Goal: Task Accomplishment & Management: Use online tool/utility

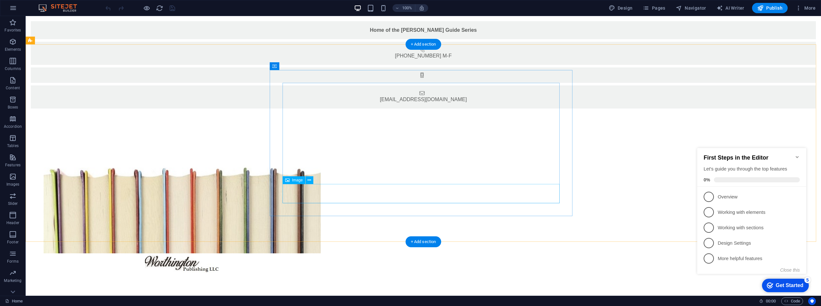
click at [321, 253] on figure at bounding box center [182, 262] width 277 height 19
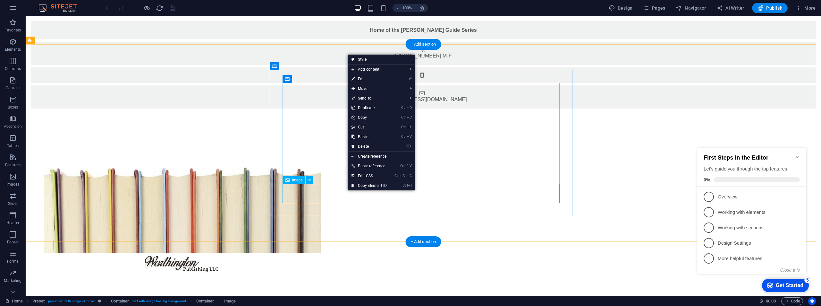
click at [321, 253] on figure at bounding box center [182, 262] width 277 height 19
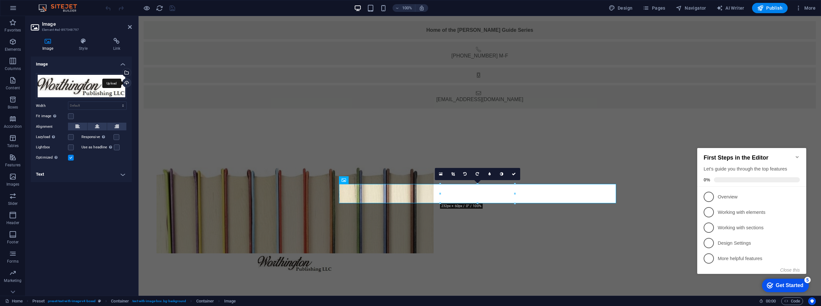
click at [127, 80] on div "Upload" at bounding box center [126, 84] width 10 height 10
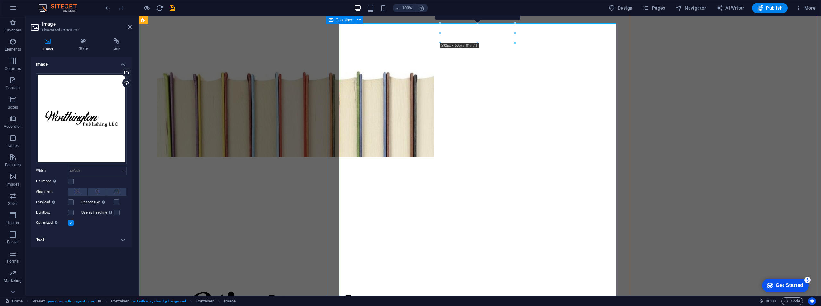
scroll to position [192, 0]
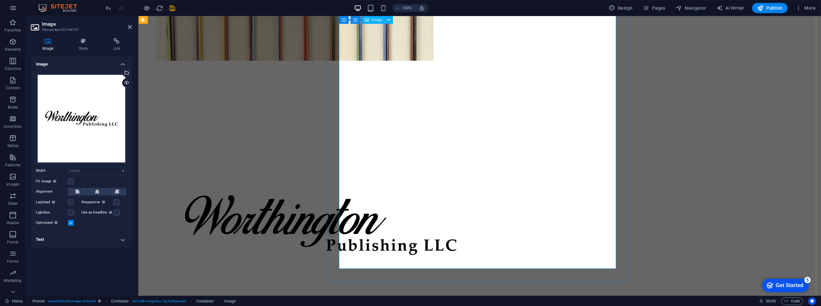
click at [434, 225] on figure at bounding box center [294, 225] width 277 height 328
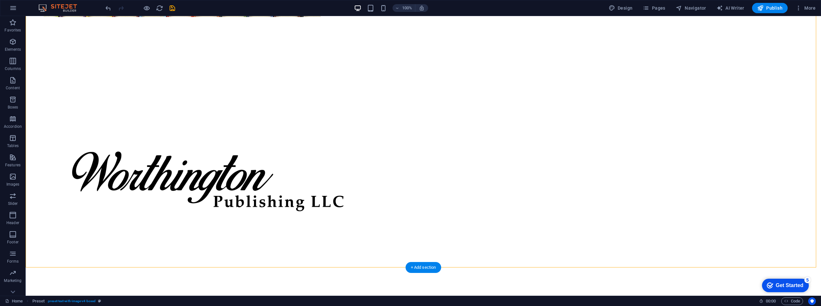
drag, startPoint x: 615, startPoint y: 259, endPoint x: 602, endPoint y: 260, distance: 13.5
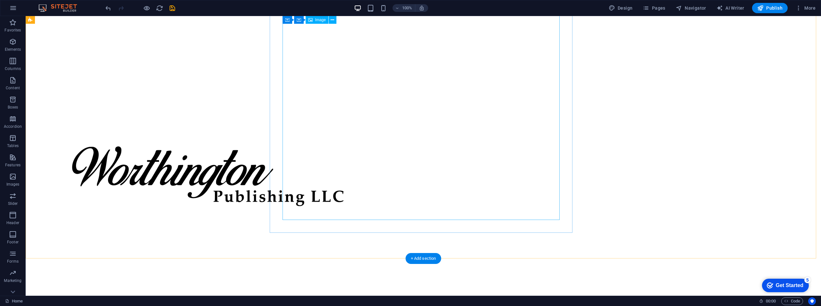
click at [321, 139] on figure at bounding box center [182, 176] width 277 height 328
click at [321, 219] on figure at bounding box center [182, 176] width 277 height 328
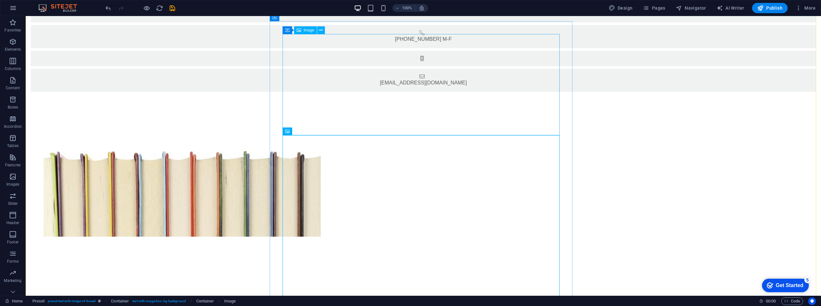
scroll to position [81, 0]
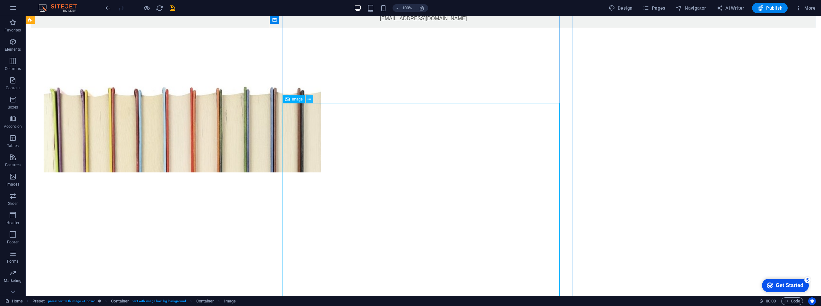
click at [309, 100] on icon at bounding box center [310, 99] width 4 height 7
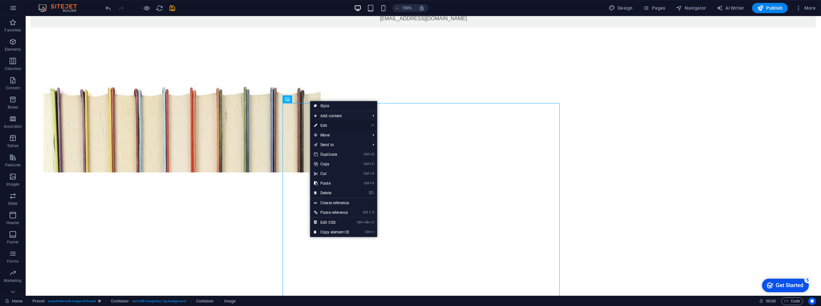
click at [317, 124] on icon at bounding box center [315, 126] width 3 height 10
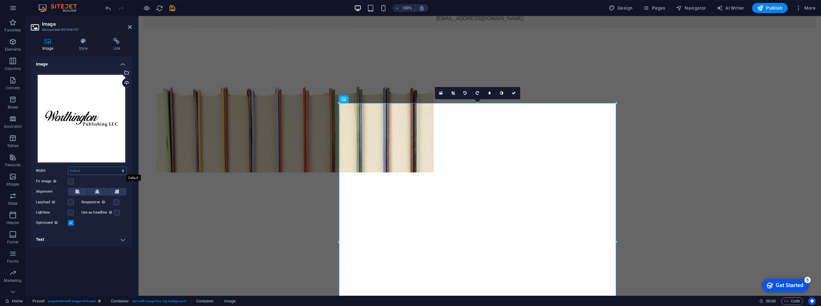
click at [82, 173] on select "Default auto px rem % em vh vw" at bounding box center [97, 171] width 58 height 8
select select "%"
click at [117, 167] on select "Default auto px rem % em vh vw" at bounding box center [97, 171] width 58 height 8
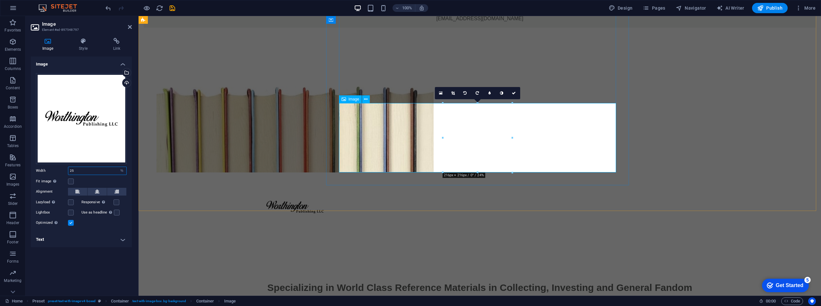
drag, startPoint x: 650, startPoint y: 154, endPoint x: 570, endPoint y: 143, distance: 81.5
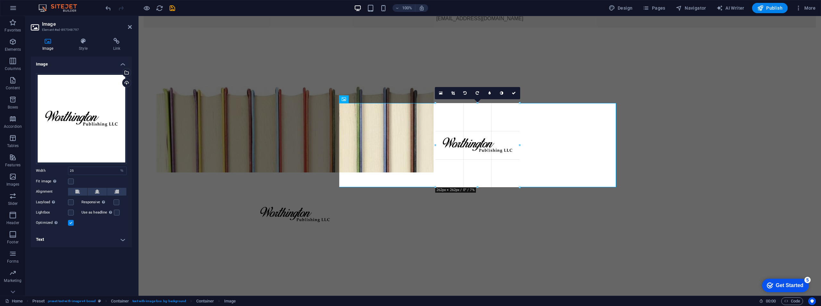
click at [526, 214] on div at bounding box center [478, 94] width 678 height 262
type input "262"
select select "px"
click at [647, 147] on div at bounding box center [480, 164] width 682 height 262
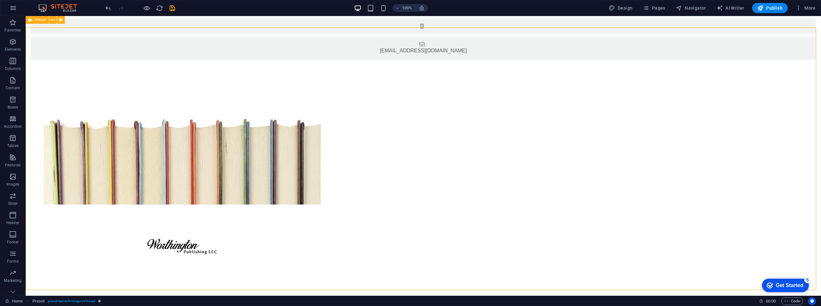
scroll to position [17, 0]
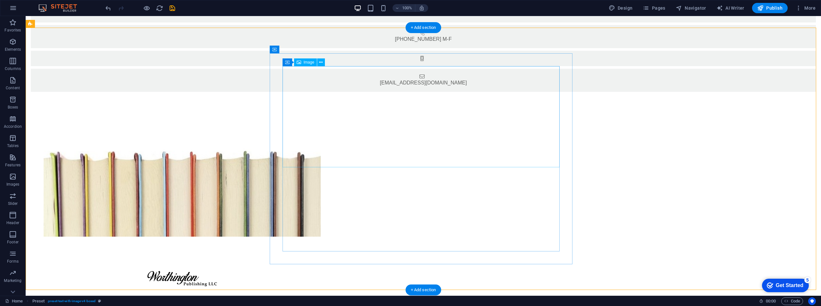
click at [321, 137] on figure at bounding box center [182, 185] width 277 height 101
